Goal: Task Accomplishment & Management: Complete application form

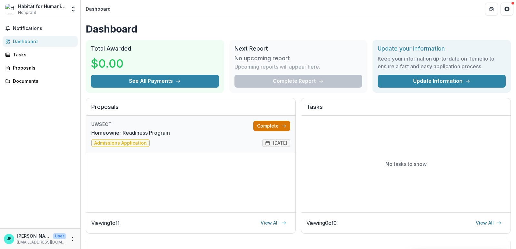
click at [265, 125] on link "Complete" at bounding box center [271, 126] width 37 height 10
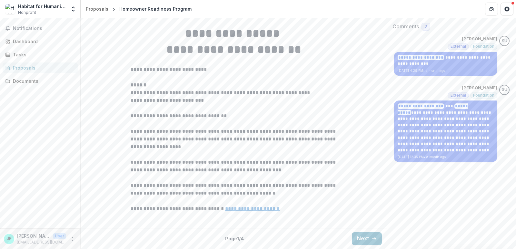
scroll to position [173, 0]
click at [362, 239] on button "Next" at bounding box center [367, 239] width 30 height 13
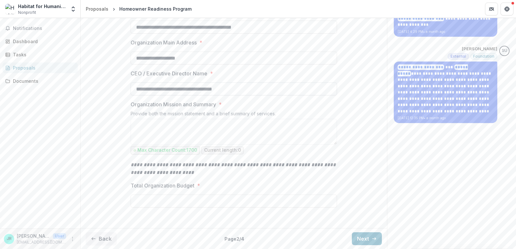
click at [242, 95] on input "**********" at bounding box center [234, 89] width 206 height 13
type input "**********"
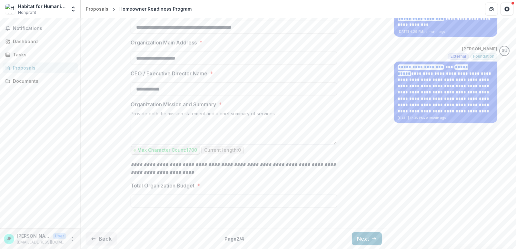
click at [205, 198] on input "Total Organization Budget *" at bounding box center [234, 201] width 206 height 13
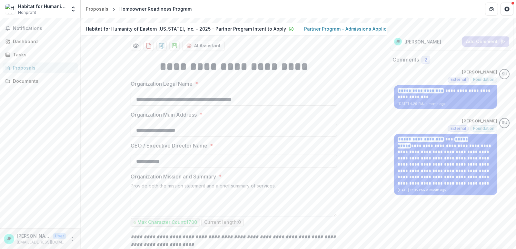
scroll to position [76, 0]
type input "**********"
click at [135, 48] on icon "Preview dc4c44a3-3588-433f-ac56-730e7fcaa968-1.pdf" at bounding box center [136, 45] width 6 height 6
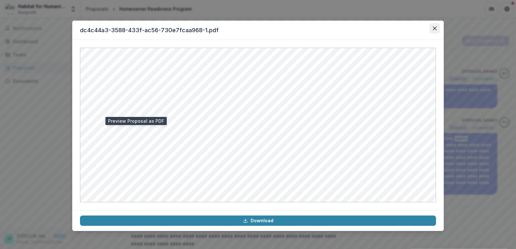
click at [437, 29] on button "Close" at bounding box center [435, 28] width 10 height 10
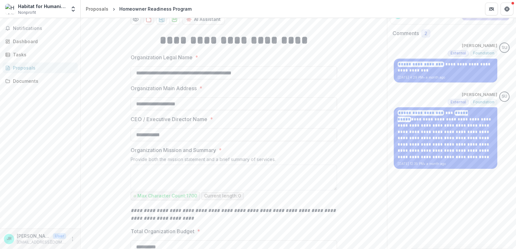
scroll to position [212, 0]
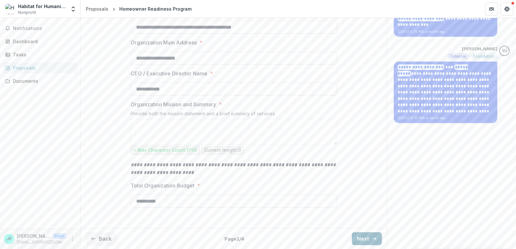
click at [363, 238] on button "Next" at bounding box center [367, 239] width 30 height 13
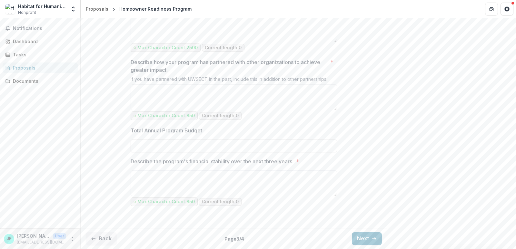
scroll to position [664, 0]
drag, startPoint x: 353, startPoint y: 236, endPoint x: 103, endPoint y: 141, distance: 267.9
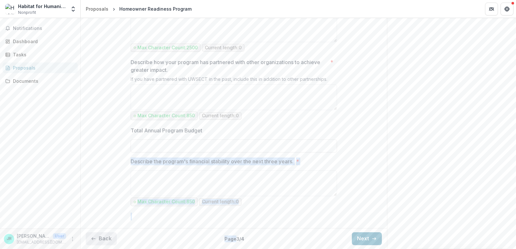
drag, startPoint x: 103, startPoint y: 141, endPoint x: 99, endPoint y: 237, distance: 96.2
click at [106, 238] on button "Back" at bounding box center [101, 239] width 31 height 13
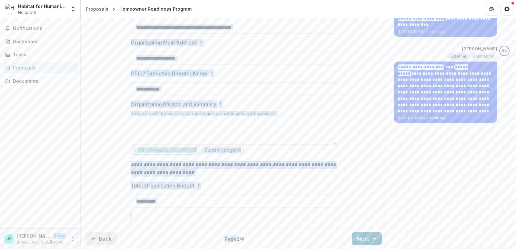
scroll to position [212, 0]
click at [103, 238] on button "Back" at bounding box center [101, 239] width 31 height 13
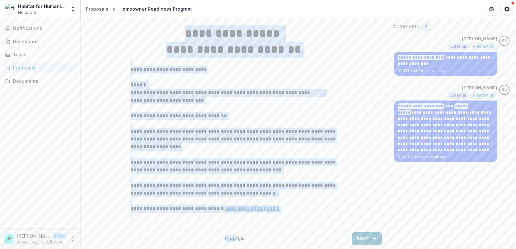
scroll to position [173, 0]
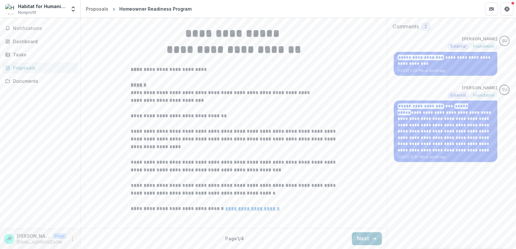
click at [430, 162] on div "**********" at bounding box center [451, 79] width 129 height 340
click at [361, 243] on button "Next" at bounding box center [367, 239] width 30 height 13
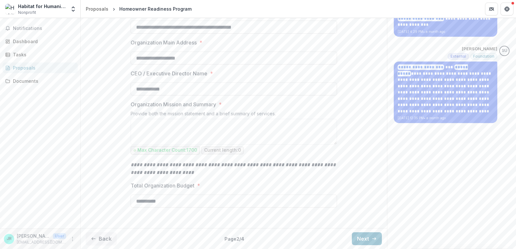
scroll to position [212, 0]
click at [361, 240] on button "Next" at bounding box center [367, 239] width 30 height 13
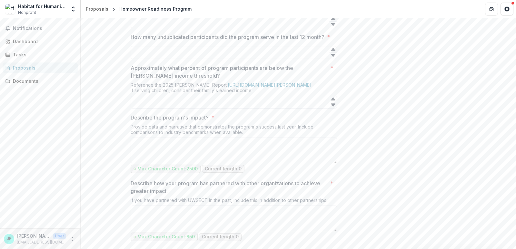
scroll to position [472, 0]
click at [286, 108] on input "Approximately what percent of program participants are below the [PERSON_NAME] …" at bounding box center [234, 101] width 206 height 13
type input "***"
click at [277, 58] on input "How many unduplicated participants did the program serve in the last 12 month? *" at bounding box center [234, 51] width 206 height 13
type input "***"
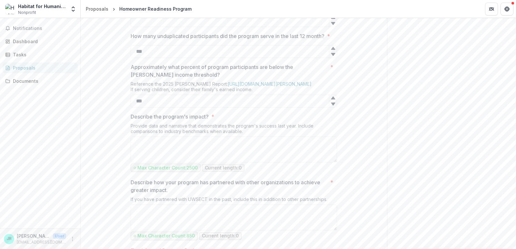
click at [264, 174] on div "Describe the program's impact? * Provide data and narrative that demonstrates t…" at bounding box center [234, 143] width 206 height 61
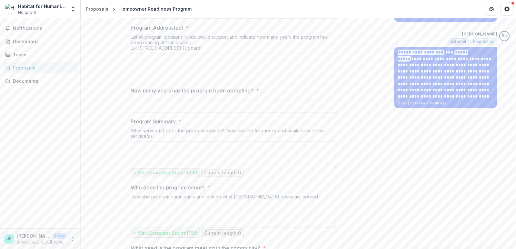
scroll to position [158, 0]
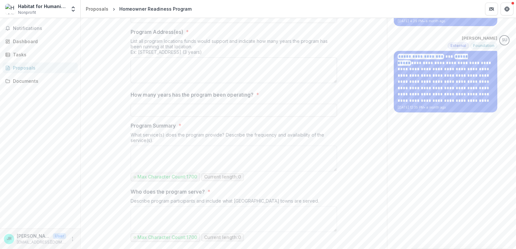
drag, startPoint x: 264, startPoint y: 141, endPoint x: 220, endPoint y: 136, distance: 43.8
click at [220, 83] on textarea "Program Address(es) *" at bounding box center [234, 70] width 206 height 26
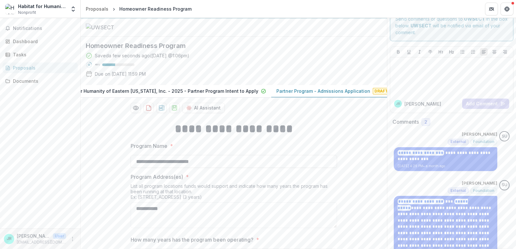
scroll to position [0, 0]
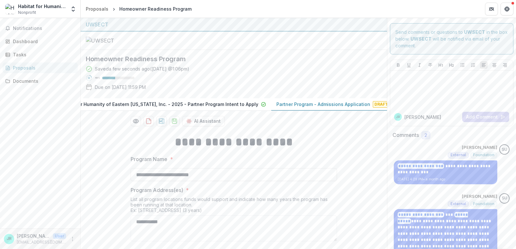
type textarea "**********"
click at [280, 108] on p "Partner Program - Admissions Application" at bounding box center [323, 104] width 94 height 7
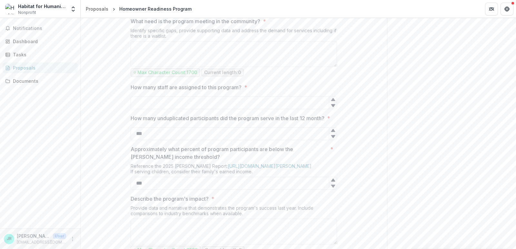
scroll to position [664, 0]
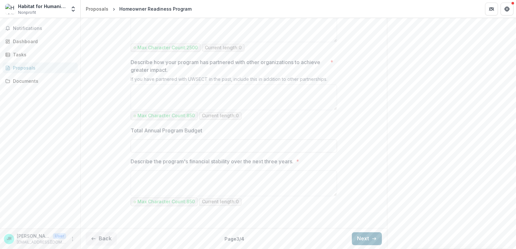
click at [353, 236] on button "Next" at bounding box center [367, 239] width 30 height 13
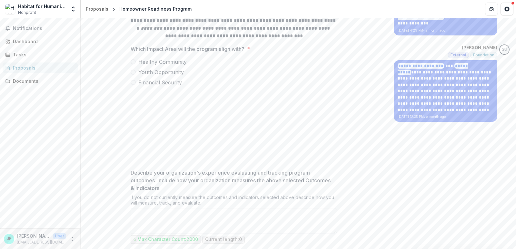
scroll to position [146, 0]
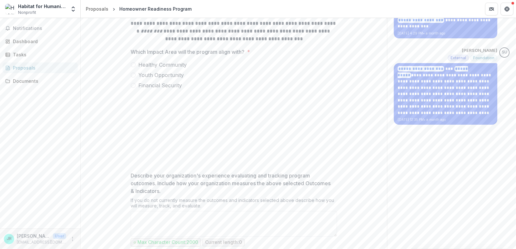
click at [170, 89] on span "Financial Security" at bounding box center [160, 86] width 44 height 8
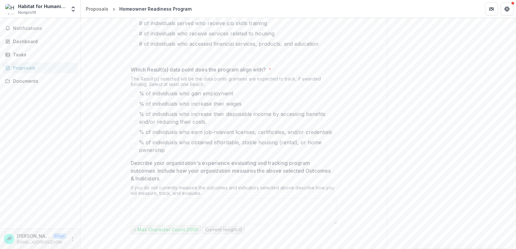
scroll to position [310, 0]
click at [132, 36] on span at bounding box center [134, 33] width 6 height 6
click at [133, 46] on span at bounding box center [134, 44] width 6 height 6
click at [154, 154] on span "% of individuals who obtained affordable, stable housing (rental), or home owne…" at bounding box center [238, 145] width 198 height 15
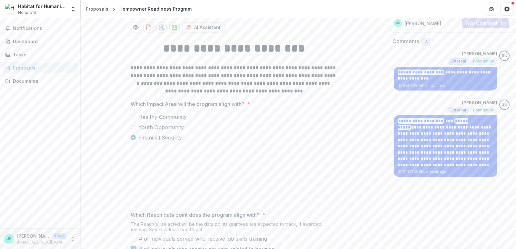
scroll to position [0, 0]
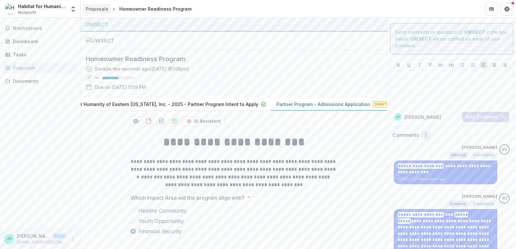
click at [95, 12] on div "Proposals" at bounding box center [97, 8] width 23 height 7
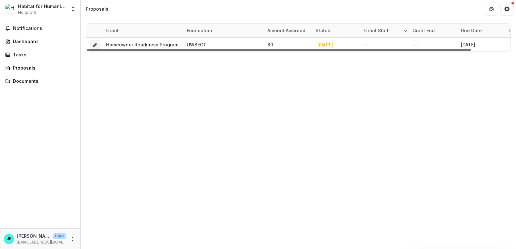
click at [152, 49] on div at bounding box center [279, 50] width 384 height 2
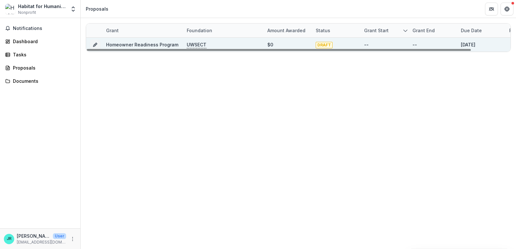
click at [164, 47] on link "Homeowner Readiness Program" at bounding box center [142, 44] width 72 height 5
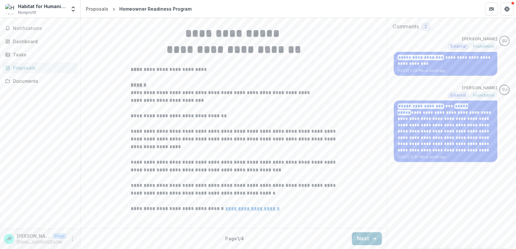
scroll to position [173, 0]
click at [352, 241] on button "Next" at bounding box center [367, 239] width 30 height 13
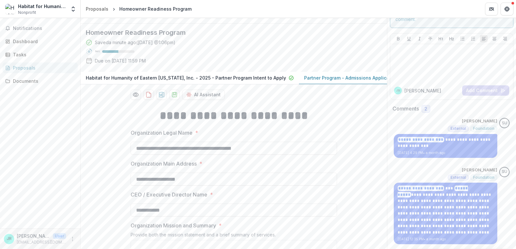
scroll to position [26, 0]
click at [37, 42] on div "Dashboard" at bounding box center [43, 41] width 60 height 7
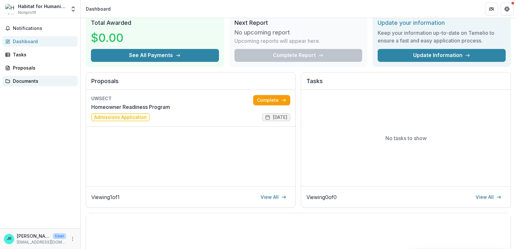
click at [30, 80] on div "Documents" at bounding box center [43, 81] width 60 height 7
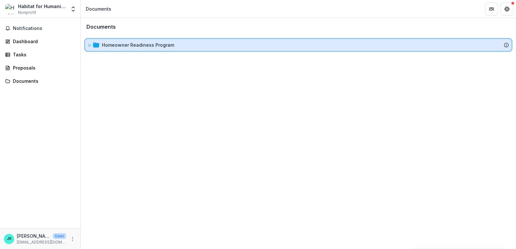
click at [101, 43] on div "Homeowner Readiness Program" at bounding box center [298, 45] width 421 height 7
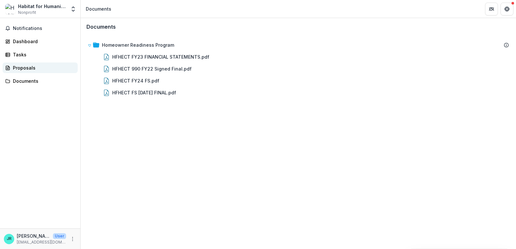
click at [35, 71] on link "Proposals" at bounding box center [40, 68] width 75 height 11
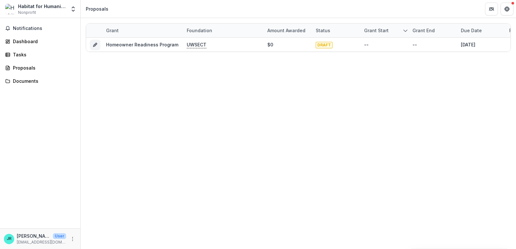
click at [16, 48] on div "Notifications Dashboard Tasks Proposals Documents" at bounding box center [40, 123] width 80 height 211
click at [20, 51] on link "Tasks" at bounding box center [40, 54] width 75 height 11
